Goal: Task Accomplishment & Management: Manage account settings

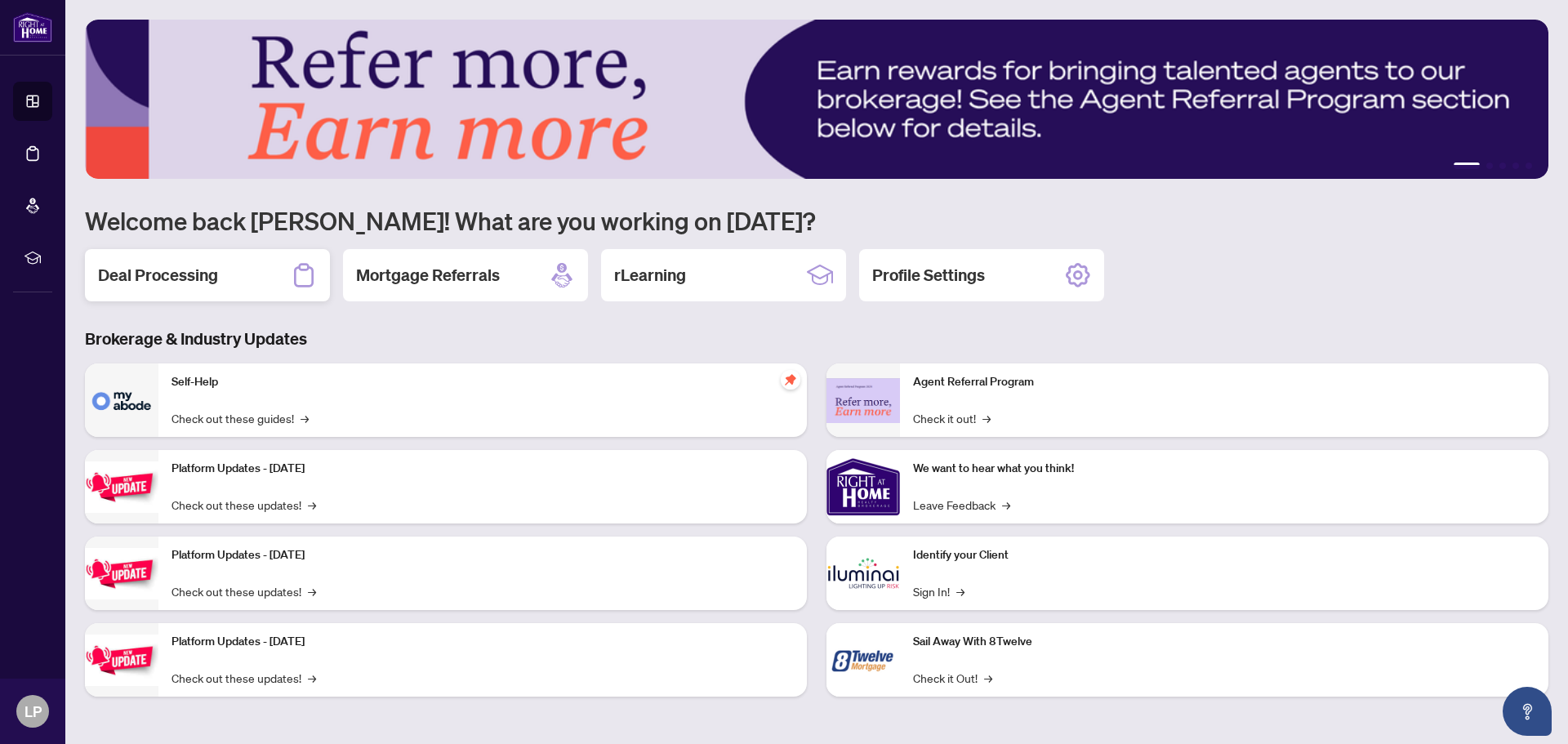
click at [161, 264] on h2 "Deal Processing" at bounding box center [157, 275] width 120 height 23
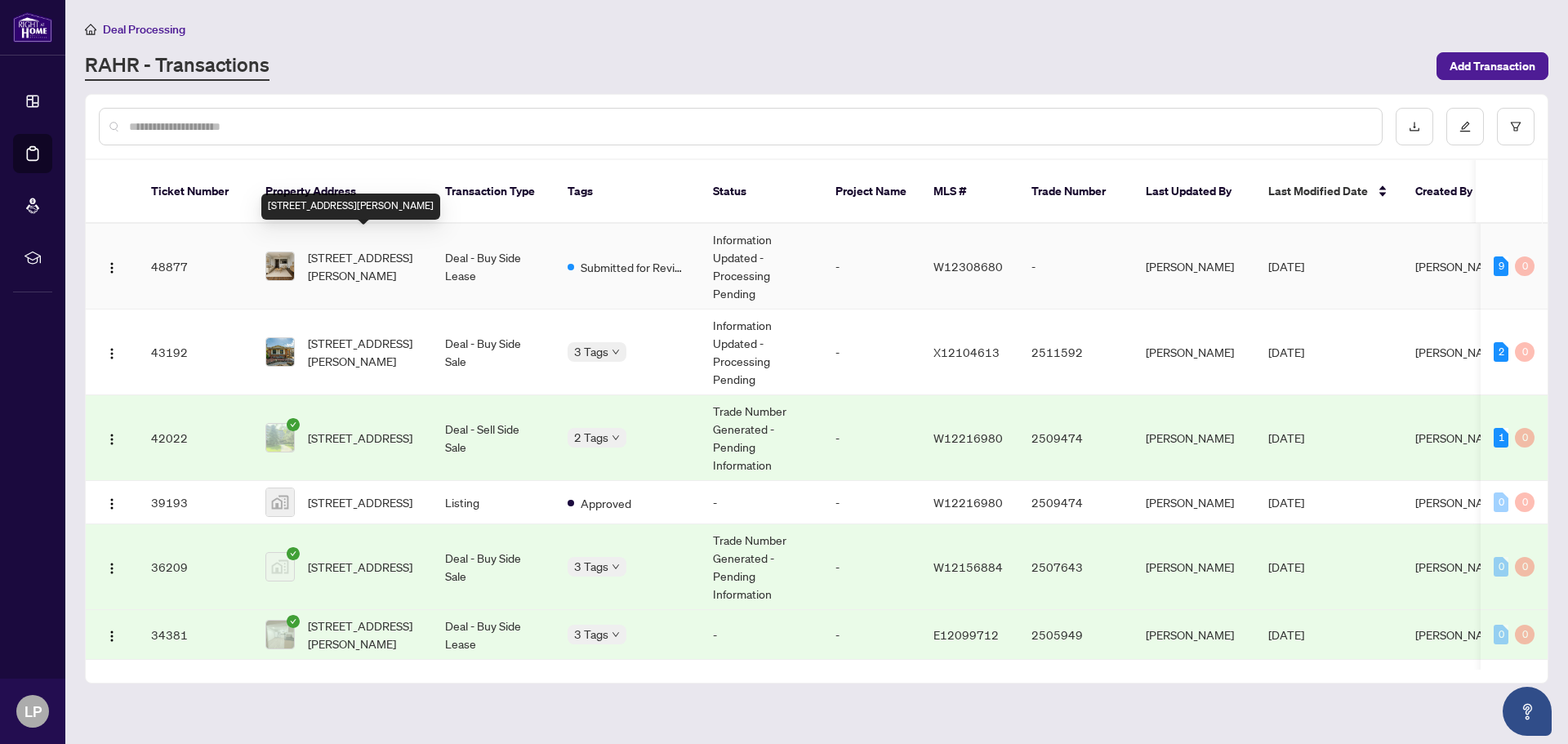
click at [383, 256] on span "[STREET_ADDRESS][PERSON_NAME]" at bounding box center [363, 266] width 111 height 35
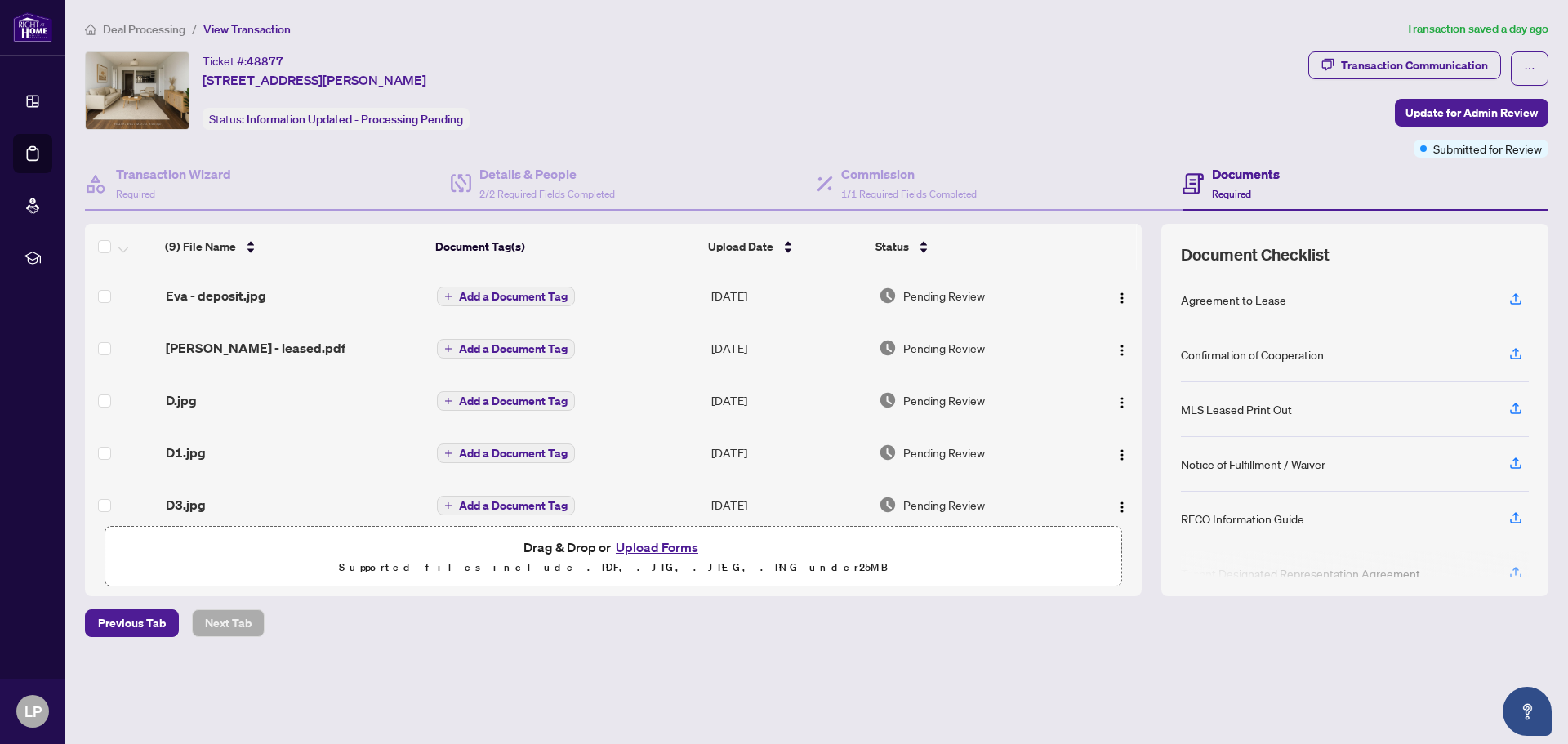
click at [669, 543] on button "Upload Forms" at bounding box center [657, 547] width 92 height 21
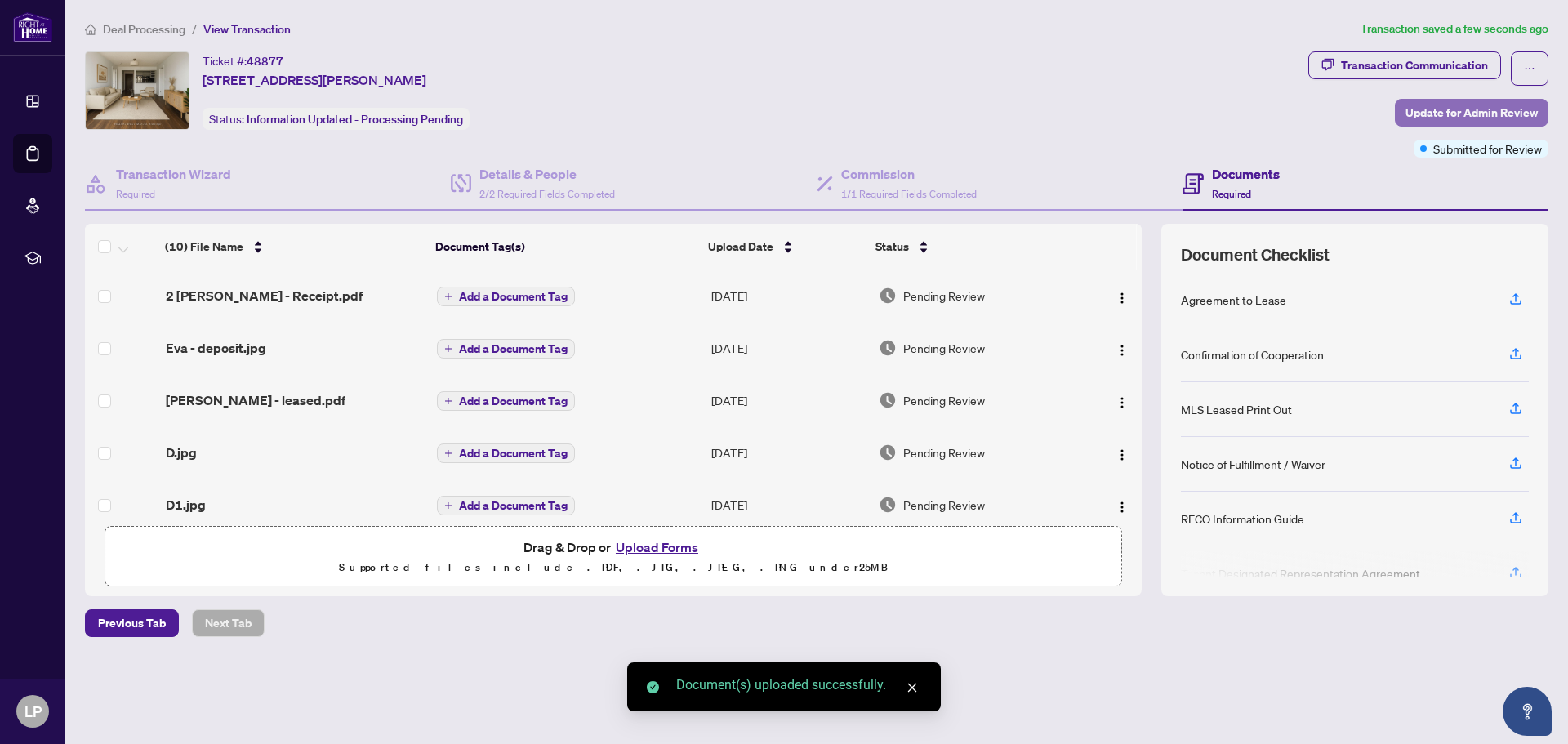
click at [1465, 115] on span "Update for Admin Review" at bounding box center [1472, 112] width 132 height 26
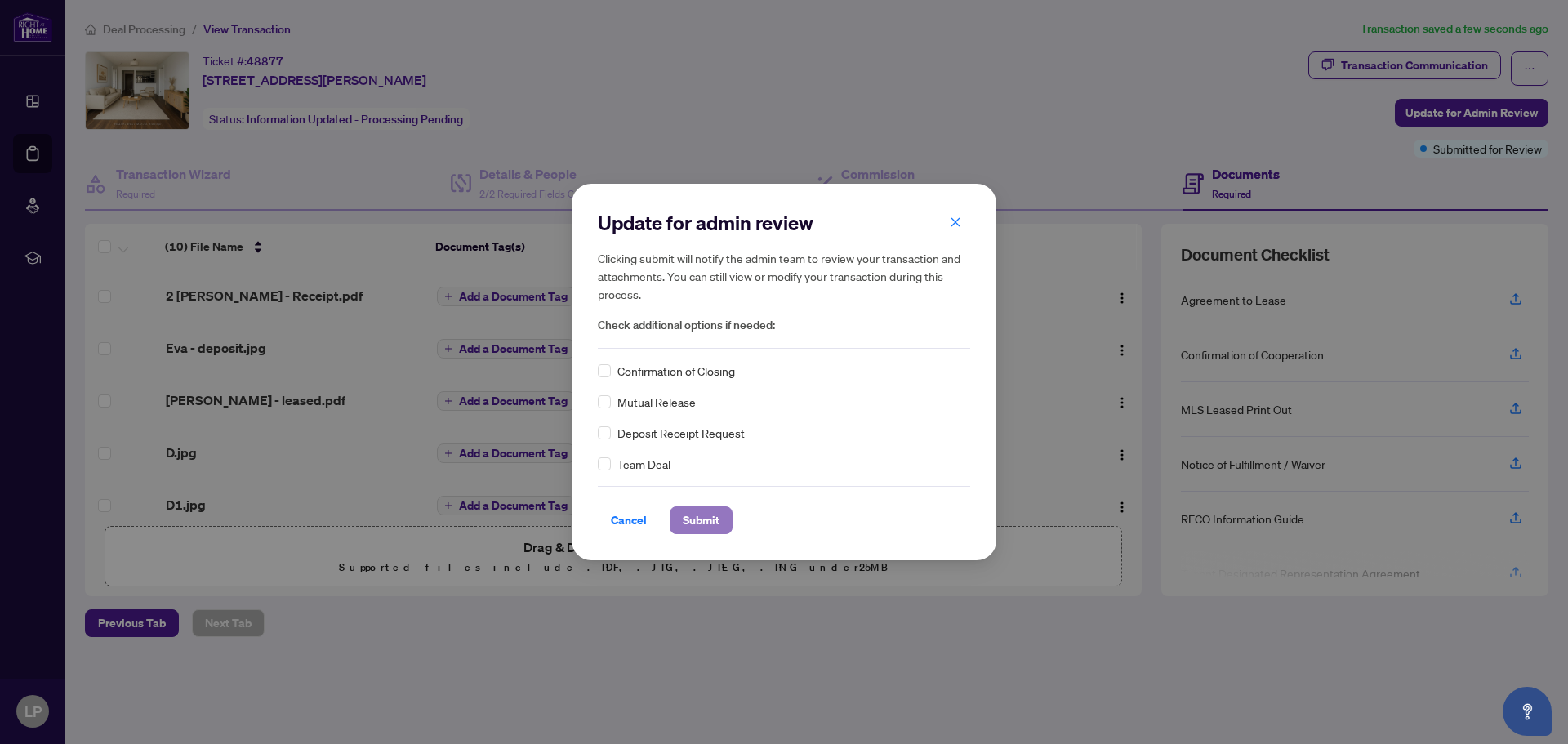
click at [711, 519] on span "Submit" at bounding box center [701, 520] width 36 height 26
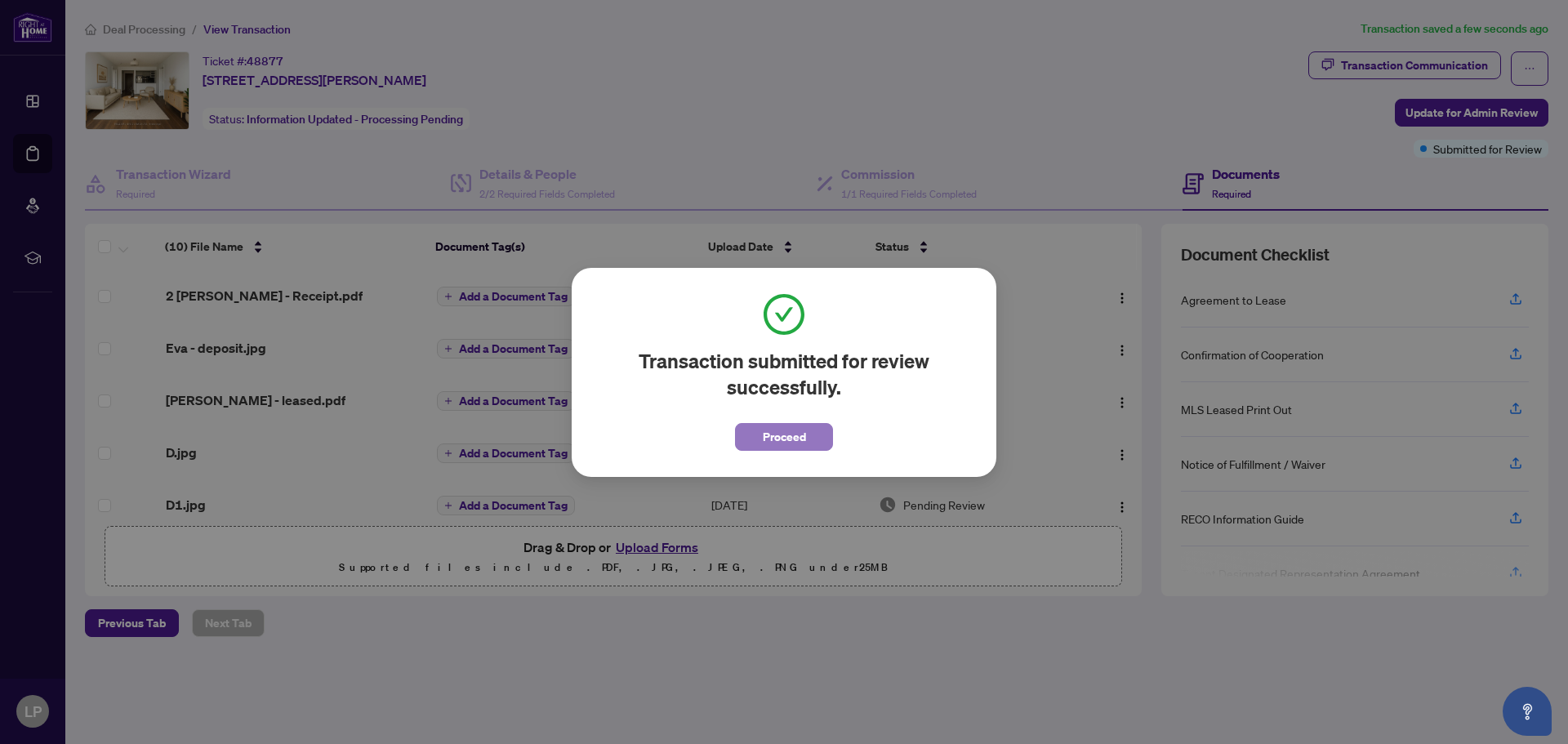
click at [798, 438] on span "Proceed" at bounding box center [784, 436] width 43 height 26
